Goal: Task Accomplishment & Management: Complete application form

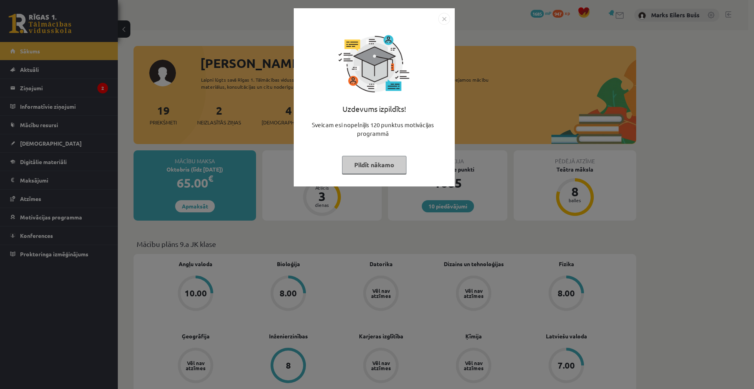
click at [446, 19] on img "Close" at bounding box center [444, 19] width 12 height 12
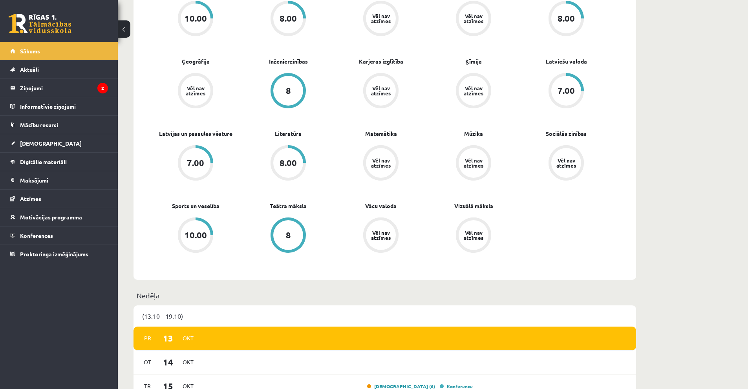
scroll to position [432, 0]
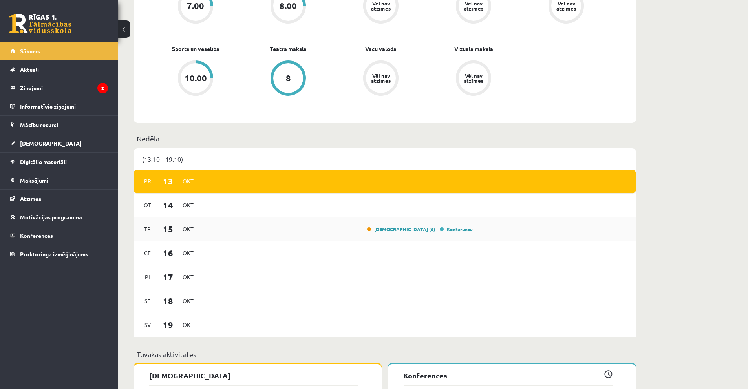
click at [414, 229] on link "Ieskaite (6)" at bounding box center [401, 229] width 68 height 6
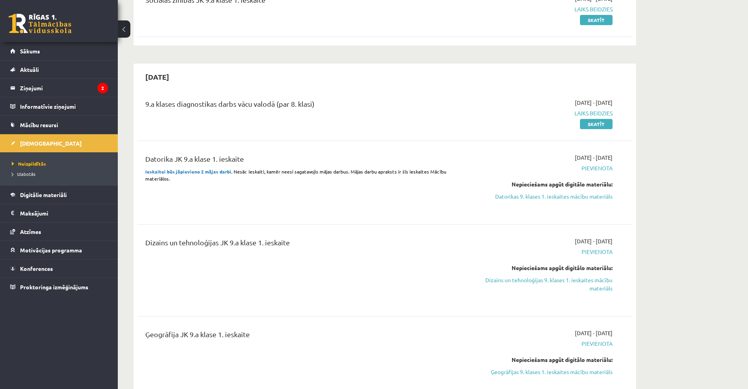
scroll to position [196, 0]
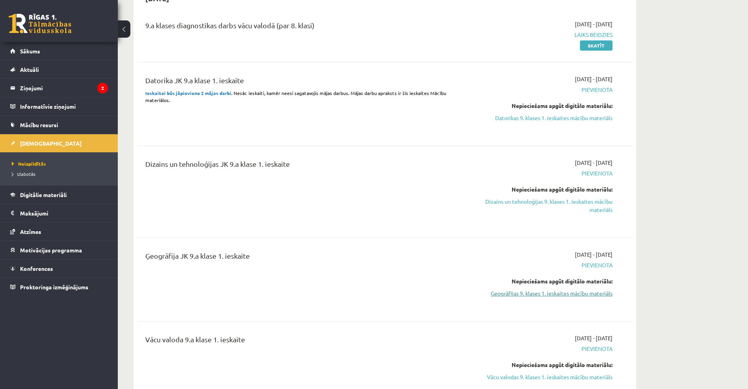
click at [565, 290] on link "Ģeogrāfijas 9. klases 1. ieskaites mācību materiāls" at bounding box center [539, 294] width 148 height 8
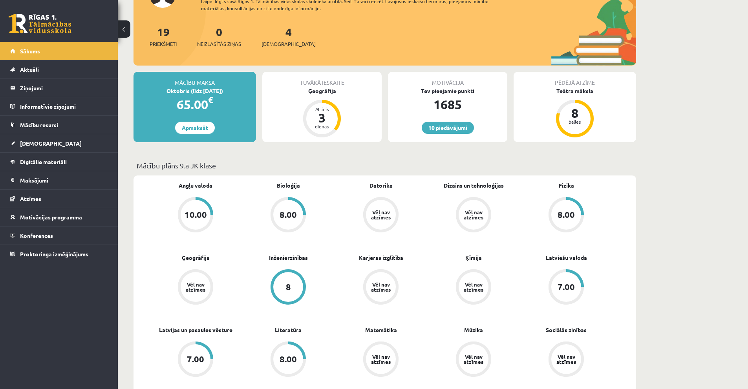
scroll to position [196, 0]
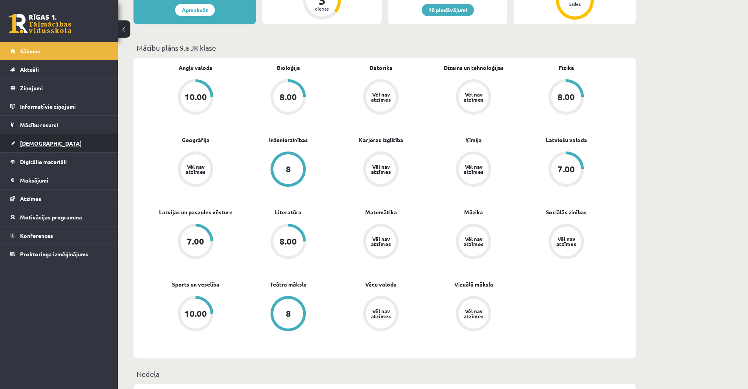
click at [34, 147] on link "[DEMOGRAPHIC_DATA]" at bounding box center [59, 143] width 98 height 18
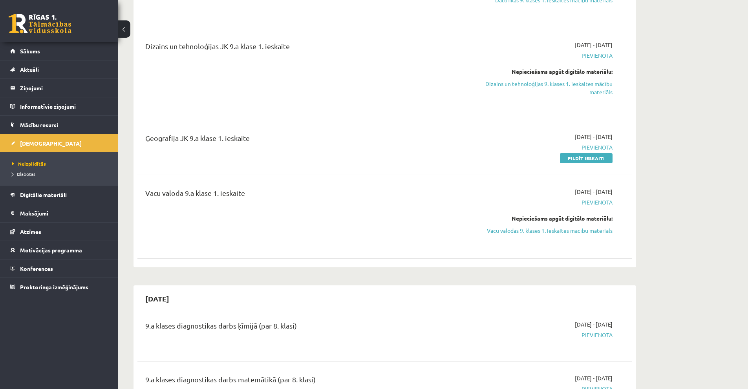
scroll to position [236, 0]
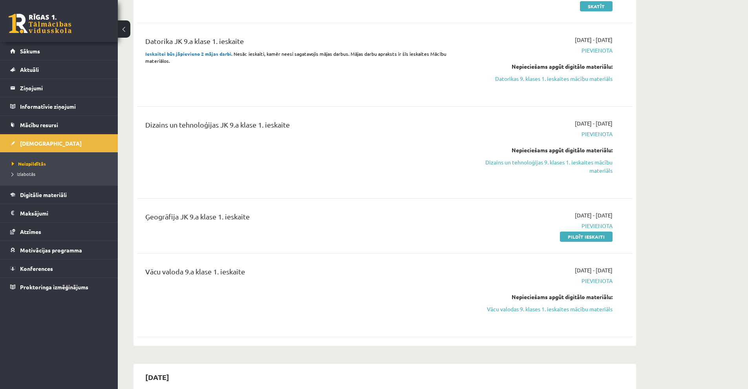
drag, startPoint x: 570, startPoint y: 160, endPoint x: 409, endPoint y: 36, distance: 203.1
click at [570, 160] on link "Dizains un tehnoloģijas 9. klases 1. ieskaites mācību materiāls" at bounding box center [539, 166] width 148 height 17
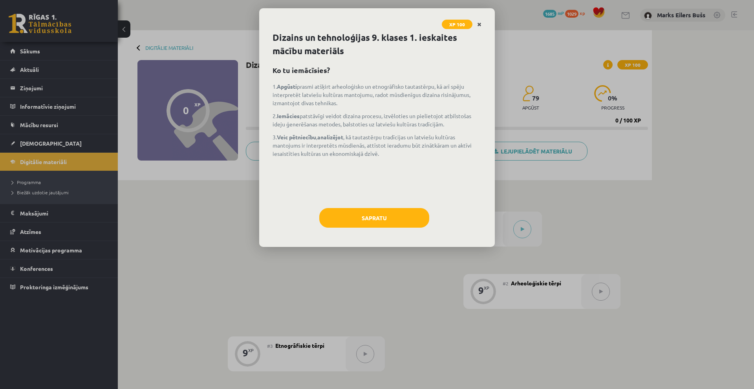
click at [481, 21] on link "Close" at bounding box center [480, 24] width 14 height 15
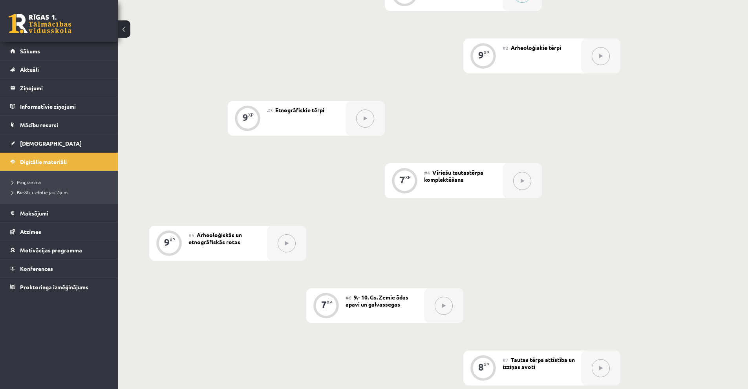
scroll to position [354, 0]
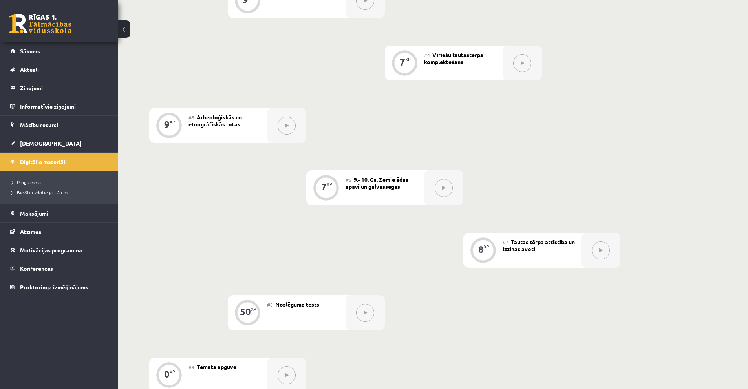
click at [239, 70] on div "0 XP #1 Pirms sāc mācīties! 9 XP #2 Arheoloģiskie tērpi 9 XP #3 Etnogrāfiskie t…" at bounding box center [384, 125] width 471 height 535
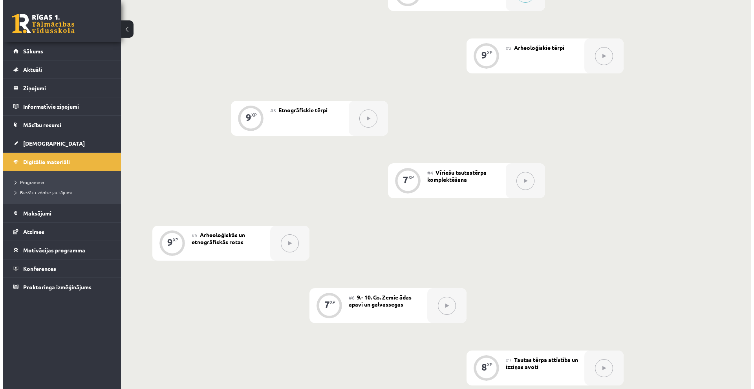
scroll to position [118, 0]
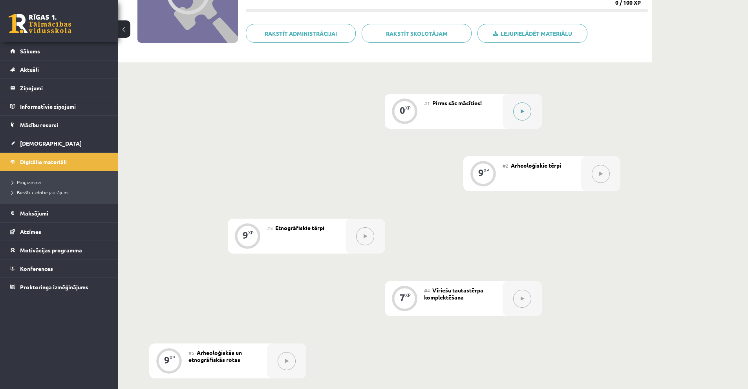
click at [517, 115] on button at bounding box center [523, 112] width 18 height 18
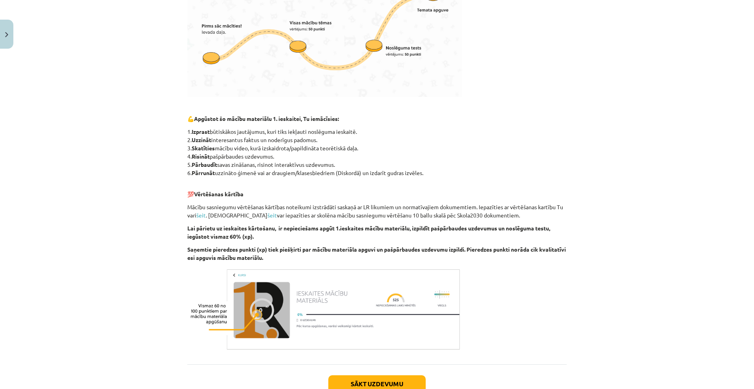
scroll to position [354, 0]
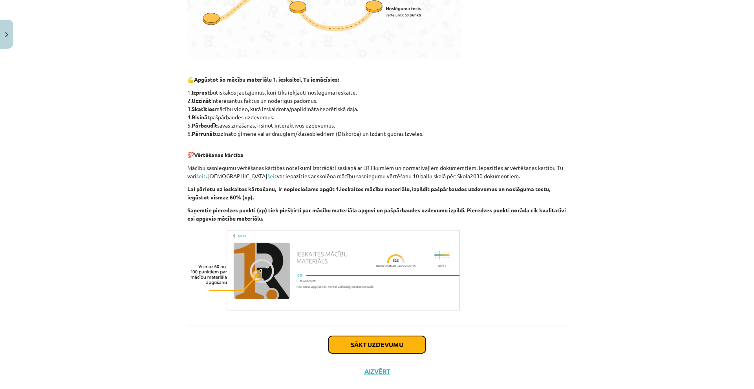
click at [390, 345] on button "Sākt uzdevumu" at bounding box center [376, 344] width 97 height 17
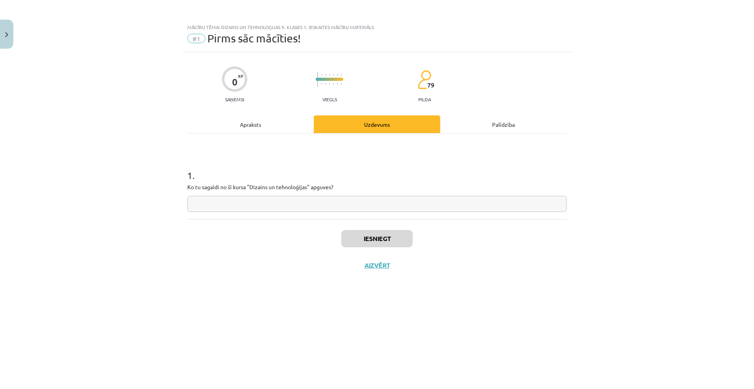
scroll to position [0, 0]
click at [288, 203] on input "text" at bounding box center [377, 204] width 380 height 16
click at [222, 205] on input "**********" at bounding box center [377, 204] width 380 height 16
click at [226, 204] on input "**********" at bounding box center [377, 204] width 380 height 16
type input "**********"
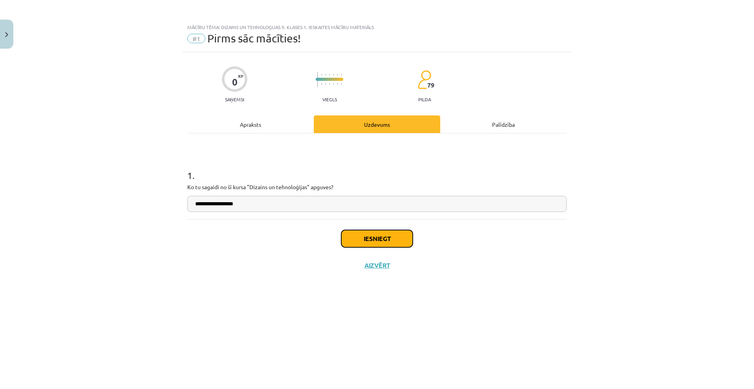
click at [367, 236] on button "Iesniegt" at bounding box center [377, 238] width 72 height 17
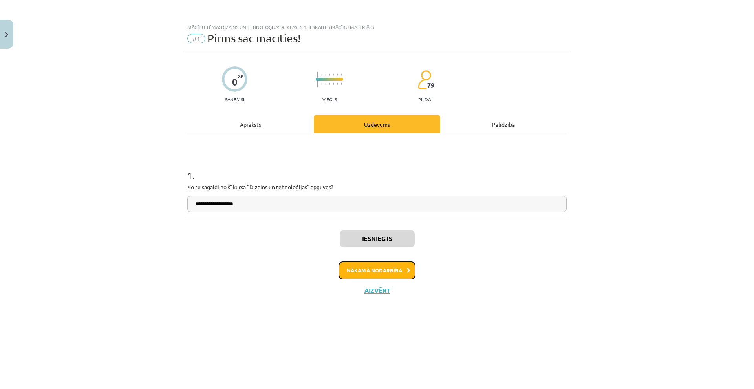
click at [377, 270] on button "Nākamā nodarbība" at bounding box center [377, 271] width 77 height 18
